Goal: Task Accomplishment & Management: Manage account settings

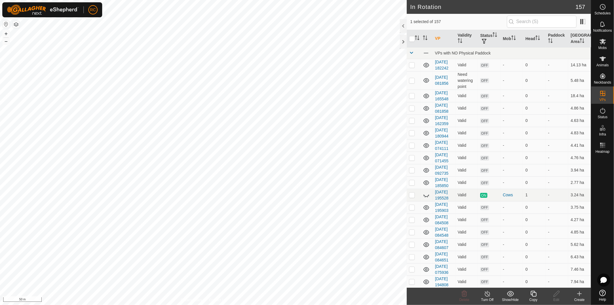
click at [536, 300] on div "Copy" at bounding box center [533, 299] width 23 height 5
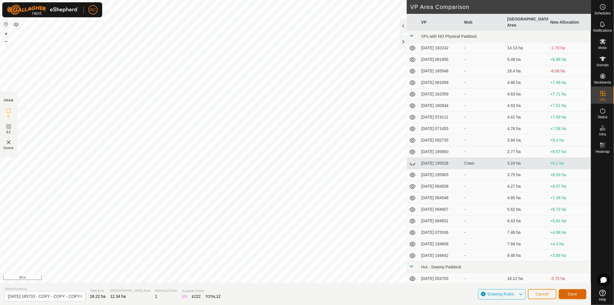
click at [574, 298] on button "Save" at bounding box center [573, 294] width 28 height 10
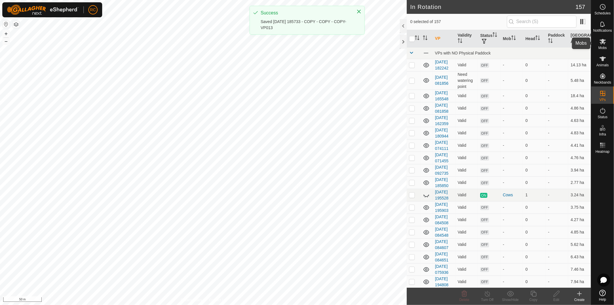
click at [603, 50] on div "Mobs" at bounding box center [602, 43] width 23 height 17
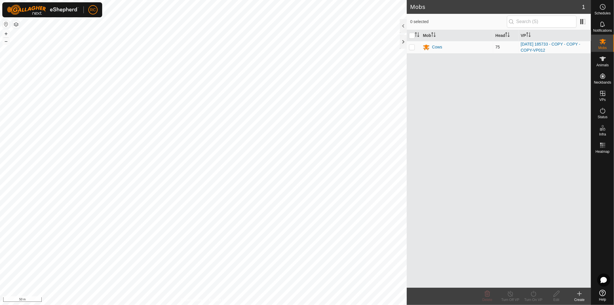
click at [411, 48] on p-checkbox at bounding box center [412, 47] width 6 height 5
checkbox input "true"
click at [540, 299] on div "Turn On VP" at bounding box center [533, 299] width 23 height 5
click at [539, 269] on link "Later" at bounding box center [550, 269] width 57 height 12
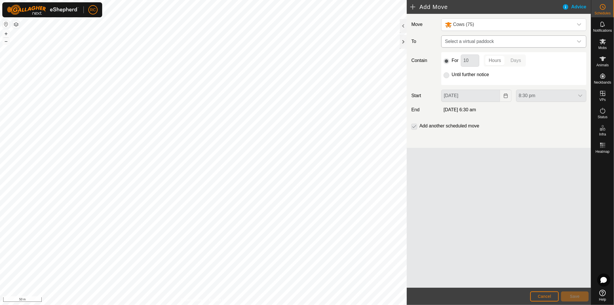
click at [457, 43] on span "Select a virtual paddock" at bounding box center [508, 42] width 131 height 12
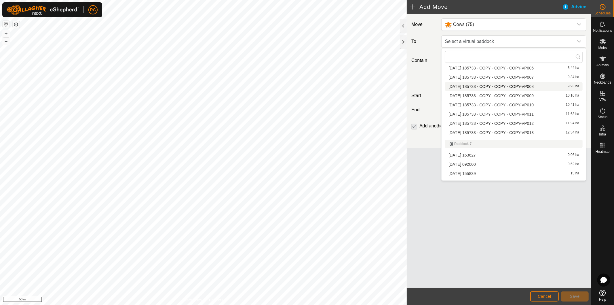
scroll to position [1119, 0]
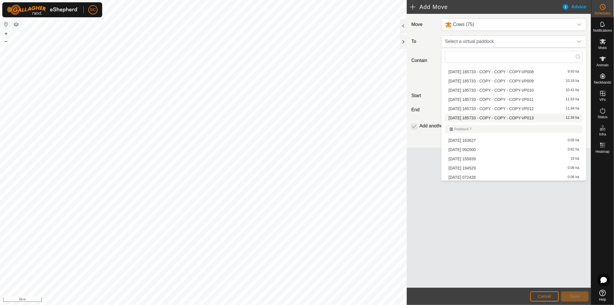
click at [478, 116] on li "[DATE] 185733 - COPY - COPY - COPY-VP013 12.34 ha" at bounding box center [514, 117] width 138 height 9
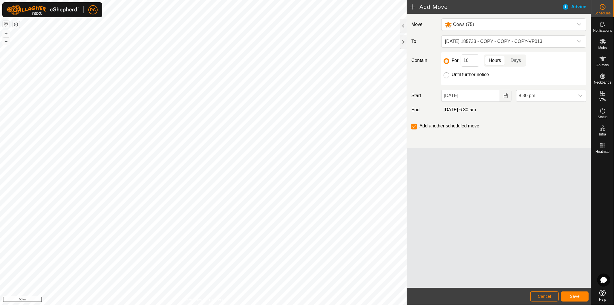
click at [447, 75] on input "Until further notice" at bounding box center [447, 75] width 6 height 6
radio input "true"
checkbox input "false"
click at [483, 96] on input "[DATE]" at bounding box center [470, 96] width 59 height 12
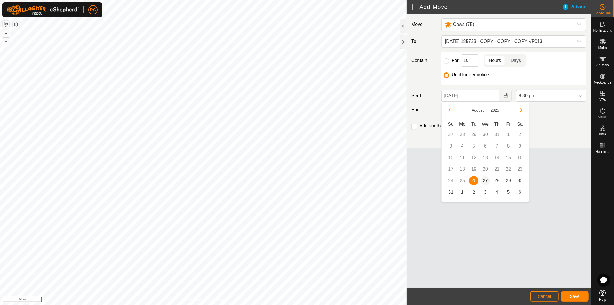
click at [487, 179] on span "27" at bounding box center [485, 180] width 9 height 9
type input "[DATE]"
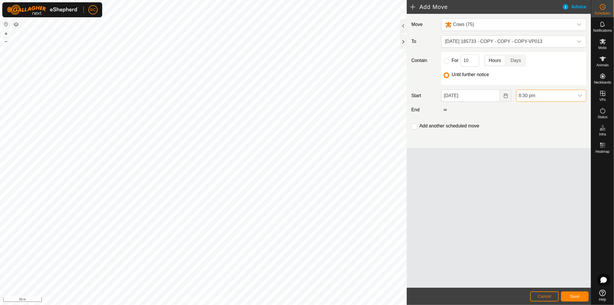
click at [535, 94] on span "8:30 pm" at bounding box center [545, 96] width 58 height 12
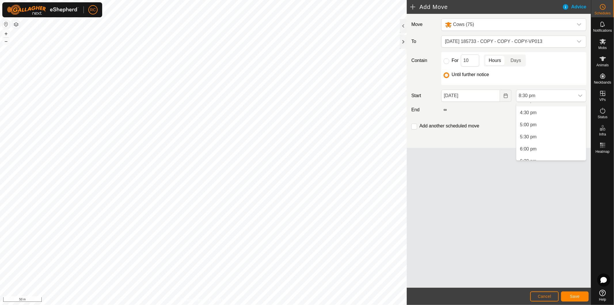
click at [581, 104] on li "4:00 pm" at bounding box center [551, 101] width 70 height 12
click at [580, 96] on icon "dropdown trigger" at bounding box center [580, 95] width 5 height 5
click at [581, 106] on li "8:00 am" at bounding box center [551, 108] width 70 height 12
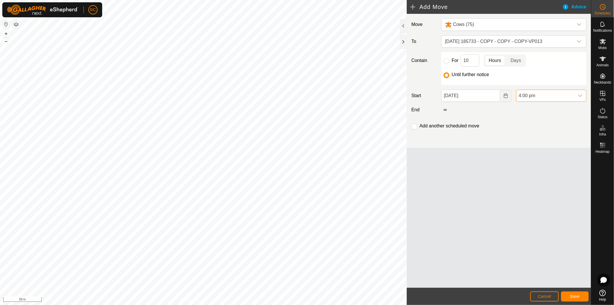
scroll to position [341, 0]
click at [582, 98] on div "dropdown trigger" at bounding box center [581, 96] width 12 height 12
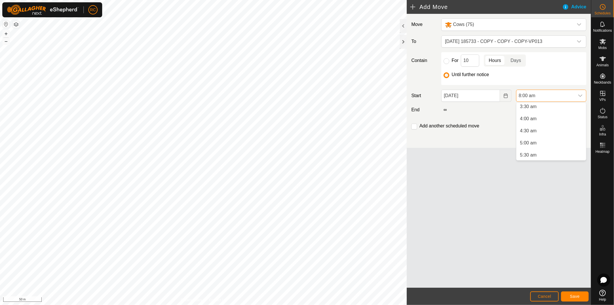
scroll to position [83, 0]
click at [563, 123] on li "4:00 am" at bounding box center [551, 122] width 70 height 12
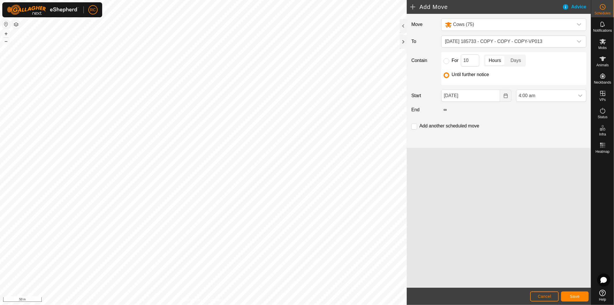
click at [547, 128] on div "Add another scheduled move" at bounding box center [499, 128] width 180 height 12
click at [568, 297] on button "Save" at bounding box center [575, 296] width 28 height 10
